Goal: Task Accomplishment & Management: Use online tool/utility

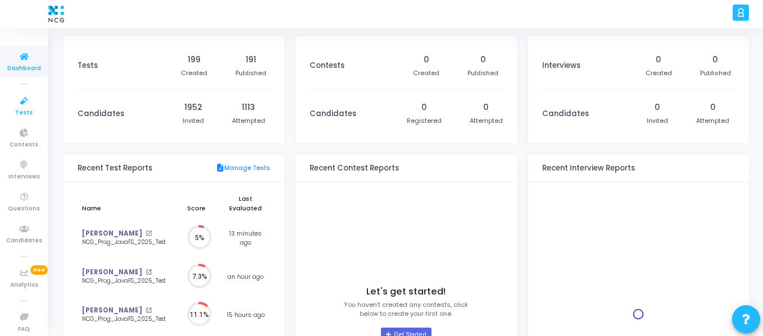
click at [18, 112] on span "Tests" at bounding box center [23, 113] width 17 height 10
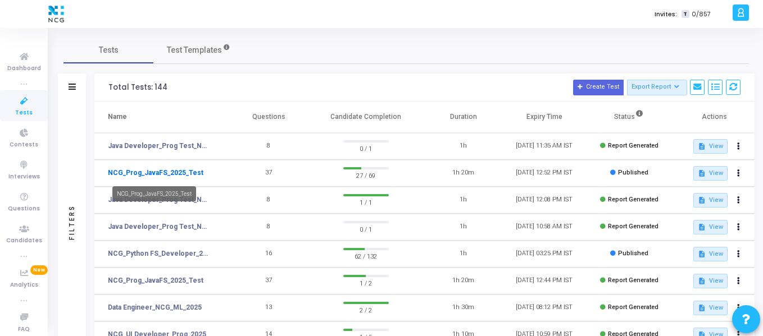
click at [187, 173] on link "NCG_Prog_JavaFS_2025_Test" at bounding box center [155, 173] width 95 height 10
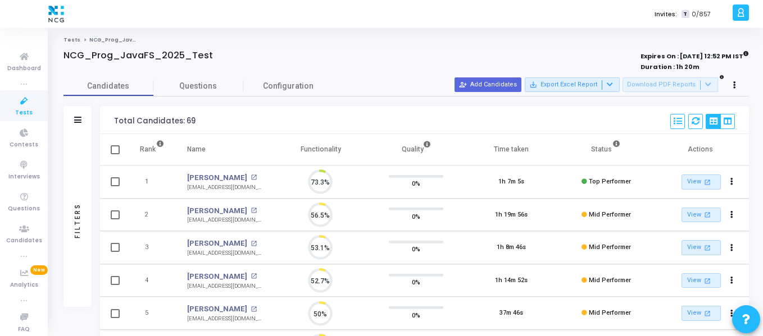
scroll to position [24, 29]
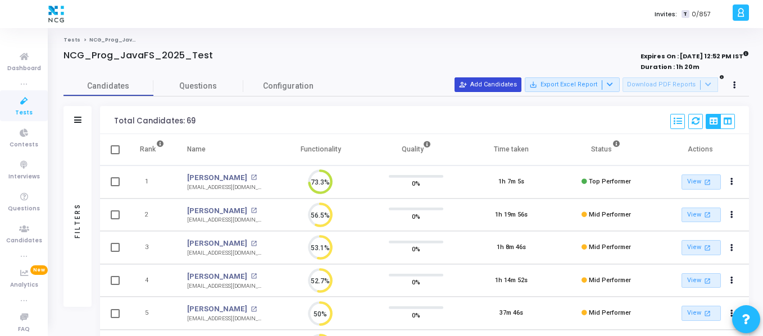
click at [516, 91] on button "person_add_alt Add Candidates" at bounding box center [487, 85] width 67 height 15
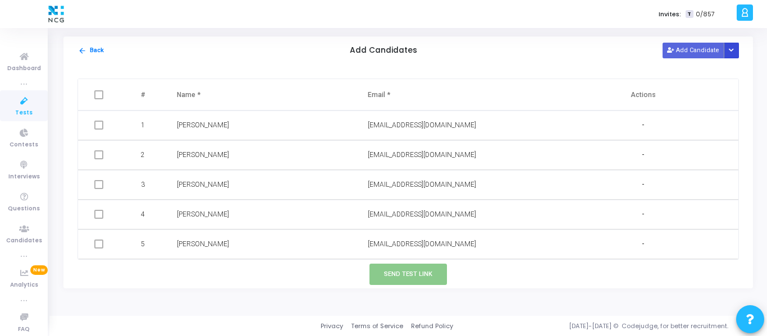
click at [735, 54] on button "Button group with nested dropdown" at bounding box center [732, 50] width 16 height 15
click at [706, 71] on button "Upload Candidate List" at bounding box center [691, 72] width 86 height 15
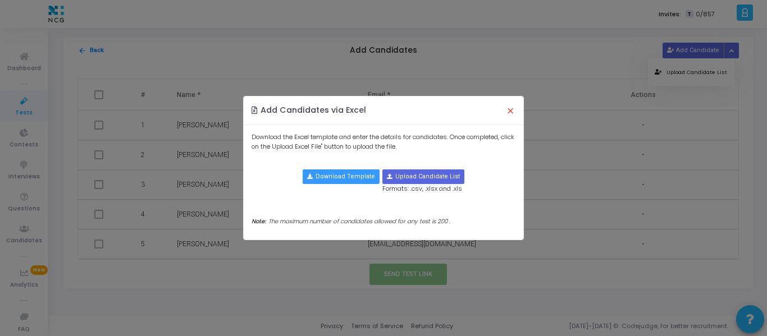
click at [694, 76] on body "</div></div> N [PERSON_NAME] Subscribe to a plan of your choice Settings Accoun…" at bounding box center [383, 168] width 767 height 336
click at [411, 179] on input "file" at bounding box center [423, 176] width 81 height 13
type input "C:\fakepath\CodeJudge Test_Java.csv"
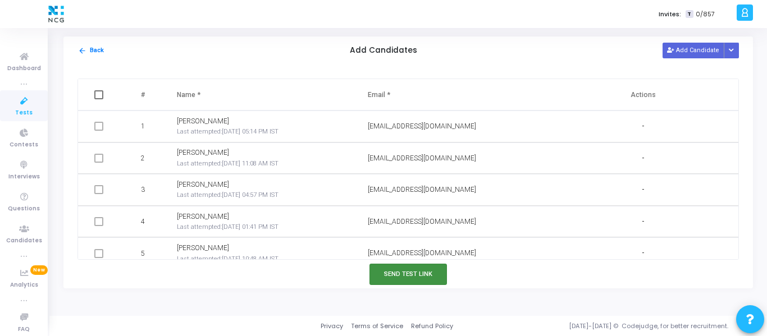
click at [391, 274] on button "Send Test Link" at bounding box center [409, 274] width 78 height 21
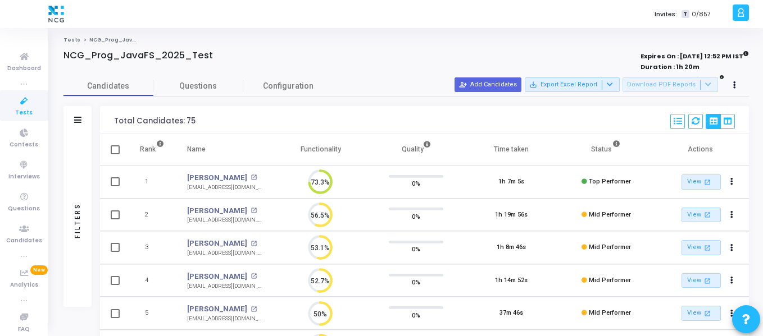
scroll to position [5, 5]
